Goal: Transaction & Acquisition: Purchase product/service

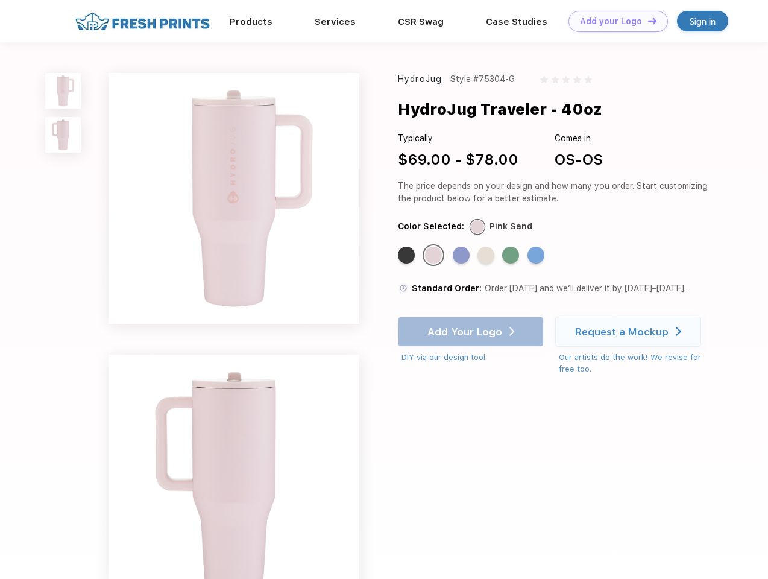
click at [614, 21] on link "Add your Logo Design Tool" at bounding box center [618, 21] width 99 height 21
click at [0, 0] on div "Design Tool" at bounding box center [0, 0] width 0 height 0
click at [647, 20] on link "Add your Logo Design Tool" at bounding box center [618, 21] width 99 height 21
click at [63, 90] on img at bounding box center [63, 91] width 36 height 36
click at [63, 135] on img at bounding box center [63, 135] width 36 height 36
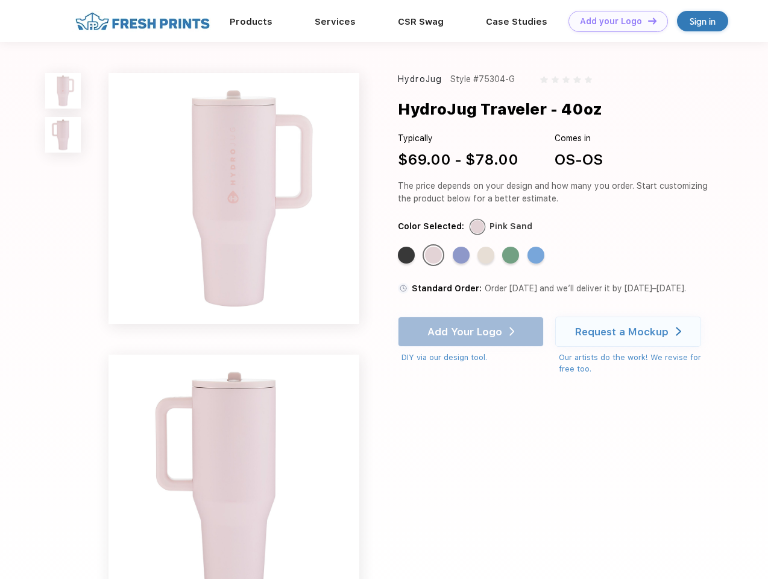
click at [408, 256] on div "Standard Color" at bounding box center [406, 255] width 17 height 17
click at [435, 256] on div "Standard Color" at bounding box center [433, 255] width 17 height 17
click at [462, 256] on div "Standard Color" at bounding box center [461, 255] width 17 height 17
click at [487, 256] on div "Standard Color" at bounding box center [485, 255] width 17 height 17
click at [512, 256] on div "Standard Color" at bounding box center [510, 255] width 17 height 17
